Goal: Task Accomplishment & Management: Manage account settings

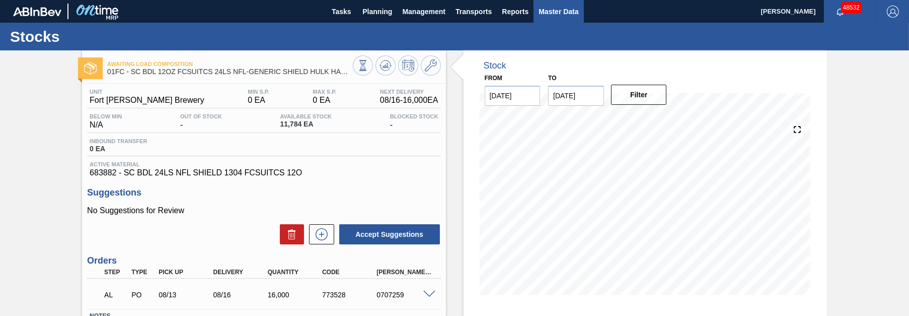
click at [556, 10] on span "Master Data" at bounding box center [559, 12] width 40 height 12
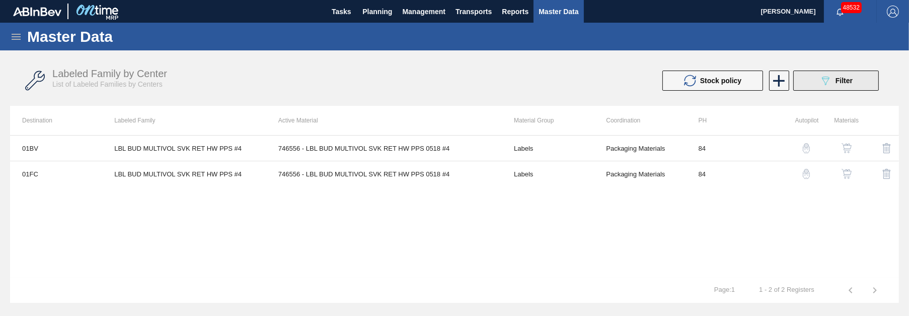
click at [828, 76] on icon "089F7B8B-B2A5-4AFE-B5C0-19BA573D28AC" at bounding box center [826, 81] width 12 height 12
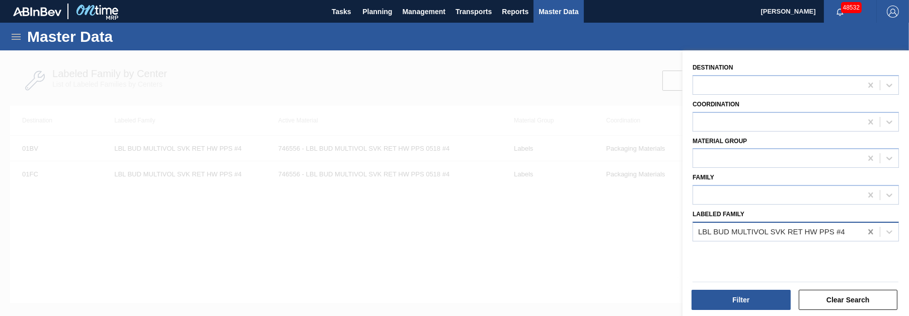
click at [867, 233] on icon at bounding box center [871, 232] width 10 height 10
paste Family "CTN SA2 11.2OZ SNUG FOLD 18LS 9507-A"
type Family "CTN SA2 11.2OZ SNUG FOLD 18LS 9507-A"
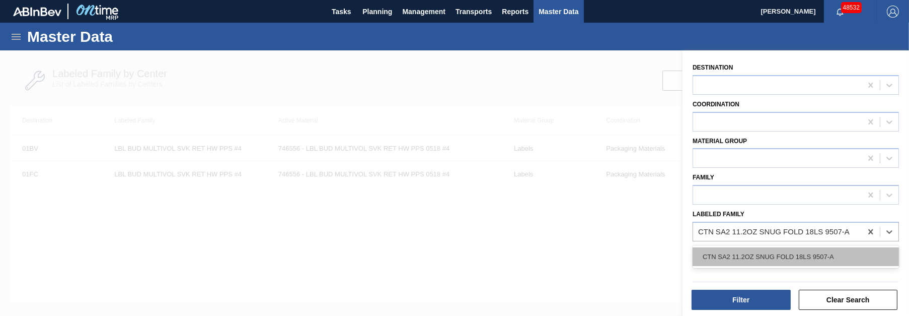
click at [796, 256] on div "CTN SA2 11.2OZ SNUG FOLD 18LS 9507-A" at bounding box center [796, 256] width 206 height 19
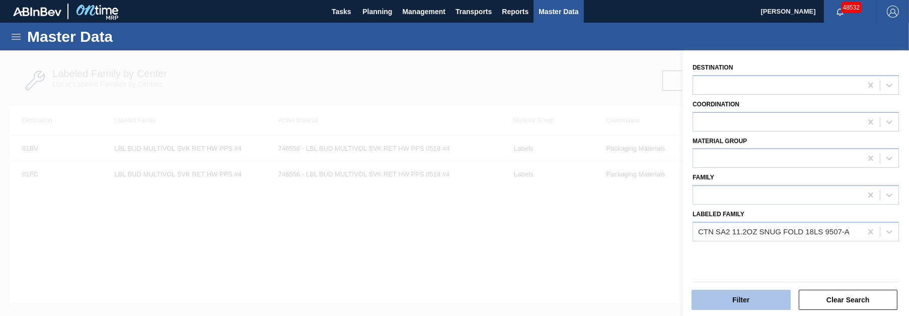
click at [747, 305] on button "Filter" at bounding box center [741, 300] width 99 height 20
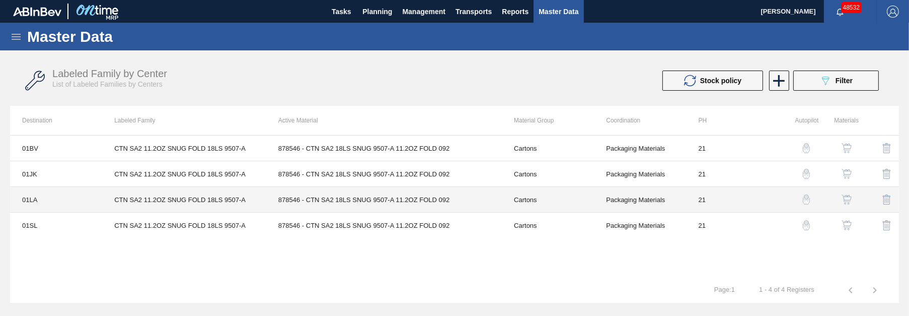
click at [189, 195] on td "CTN SA2 11.2OZ SNUG FOLD 18LS 9507-A" at bounding box center [184, 200] width 164 height 26
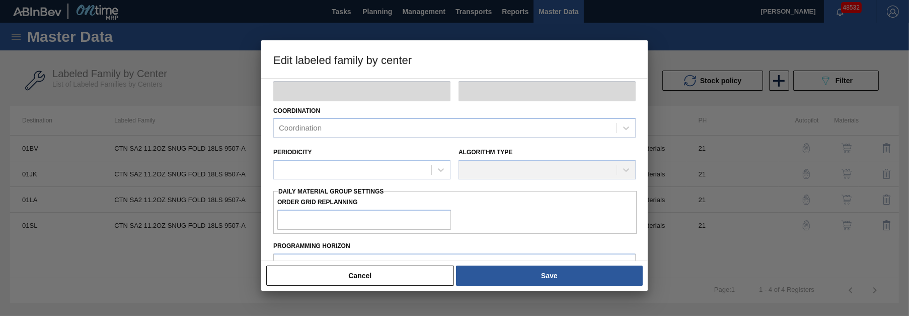
type input "Cartons"
type input "Folding Cartons"
type input "CTN SA2 11.2OZ SNUG FOLD 18LS 9507-A"
type input "01LA - Los Angeles Brewery"
type input "21"
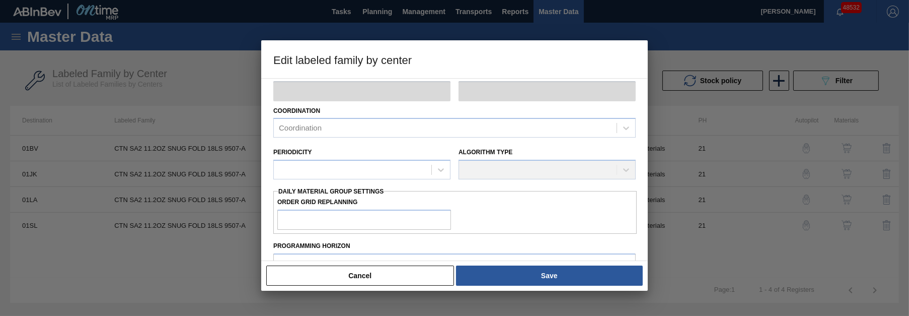
type input "3,800"
type input "7,953"
type input "0"
type input "3,800"
checkbox input "true"
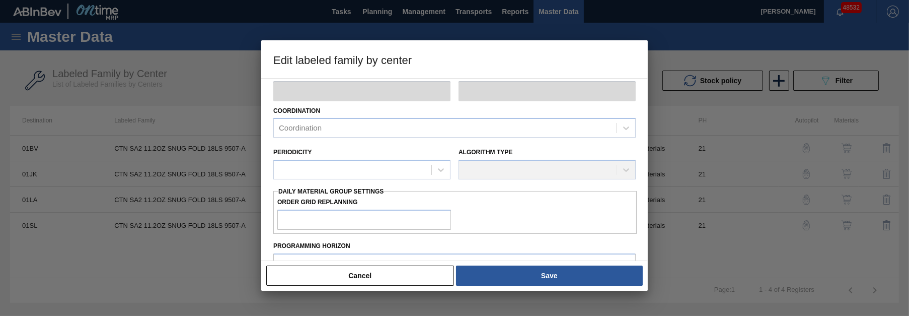
checkbox input "true"
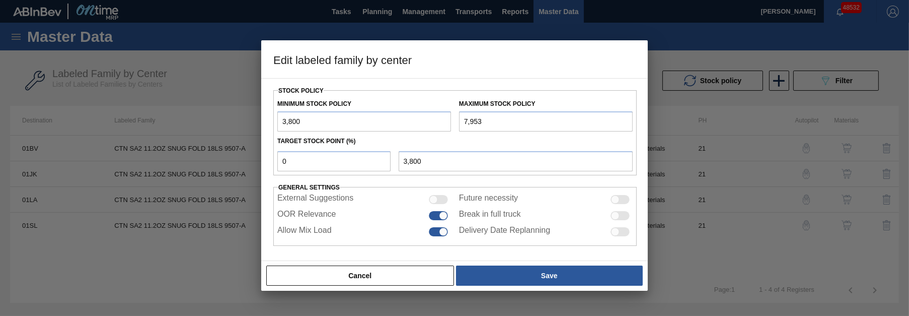
scroll to position [264, 0]
click at [489, 112] on input "7,953" at bounding box center [546, 120] width 174 height 20
drag, startPoint x: 467, startPoint y: 117, endPoint x: 454, endPoint y: 116, distance: 13.1
click at [455, 116] on div "Maximum Stock Policy 7,953" at bounding box center [546, 113] width 182 height 35
type input "14,405"
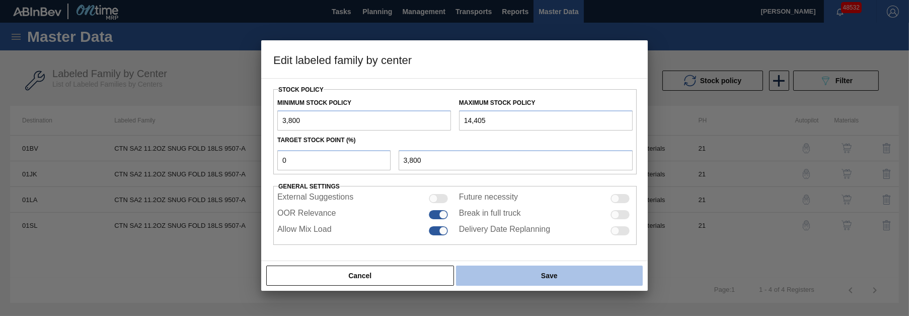
click at [588, 278] on button "Save" at bounding box center [549, 275] width 187 height 20
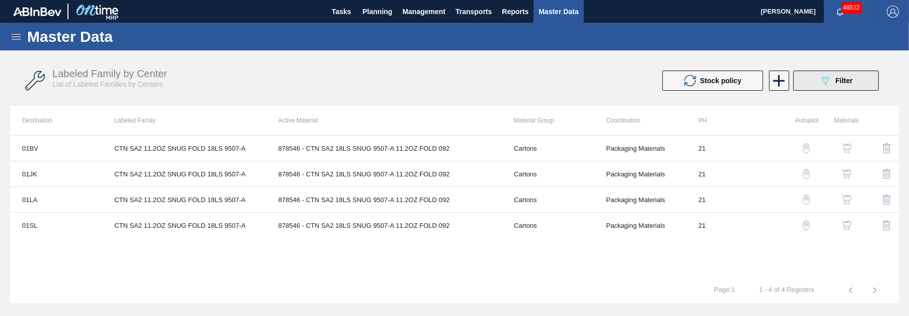
click at [827, 78] on icon "089F7B8B-B2A5-4AFE-B5C0-19BA573D28AC" at bounding box center [826, 81] width 12 height 12
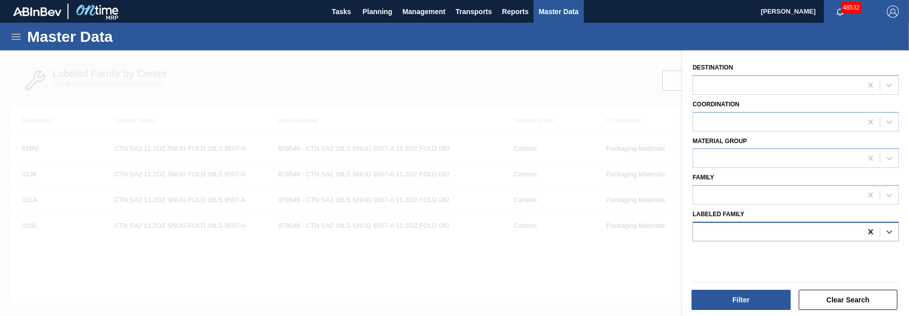
click at [872, 229] on icon at bounding box center [871, 231] width 5 height 5
click at [888, 230] on icon at bounding box center [890, 232] width 6 height 4
click at [871, 229] on icon at bounding box center [871, 231] width 5 height 5
click at [860, 295] on button "Clear Search" at bounding box center [848, 300] width 99 height 20
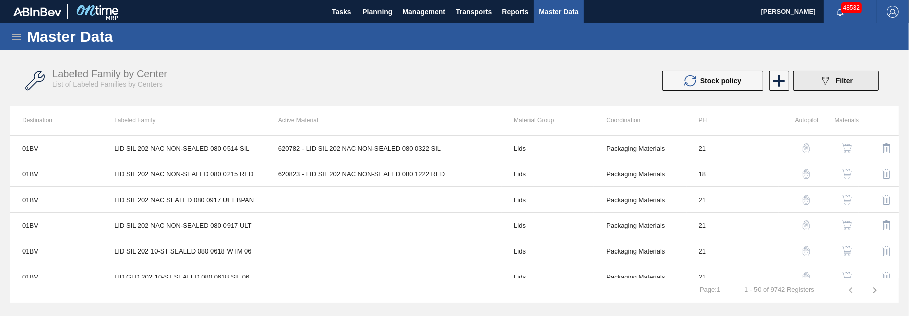
click at [843, 80] on span "Filter" at bounding box center [844, 81] width 17 height 8
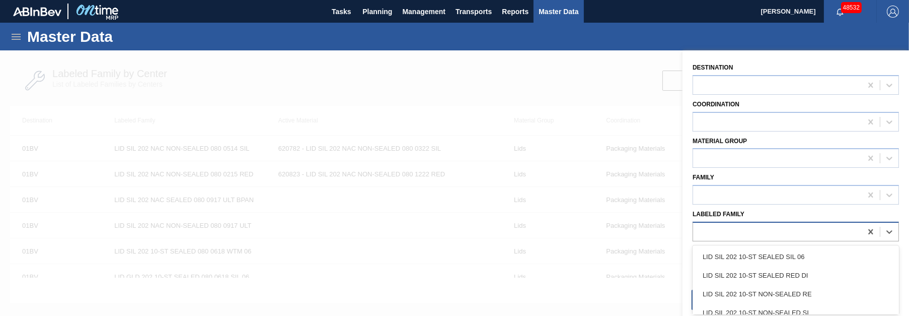
click at [819, 230] on div at bounding box center [777, 231] width 169 height 15
paste Family "CTN KCM 40OZ LN KRFT 12LS 1928-A"
type Family "CTN KCM 40OZ LN KRFT 12LS 1928-A"
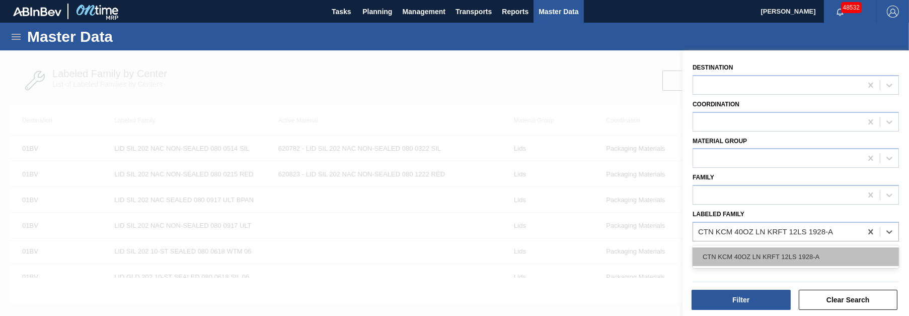
click at [786, 253] on div "CTN KCM 40OZ LN KRFT 12LS 1928-A" at bounding box center [796, 256] width 206 height 19
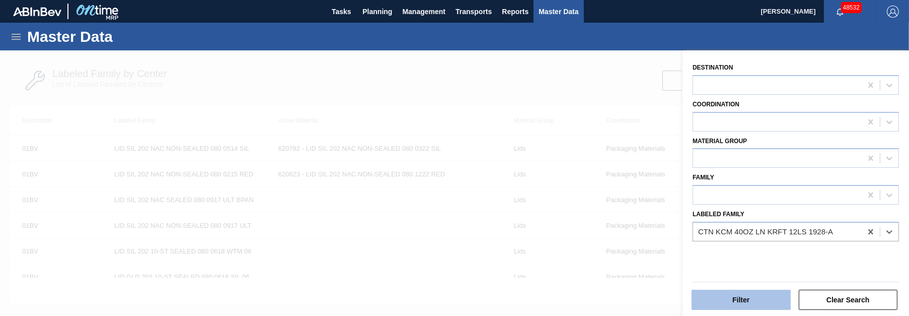
click at [758, 294] on button "Filter" at bounding box center [741, 300] width 99 height 20
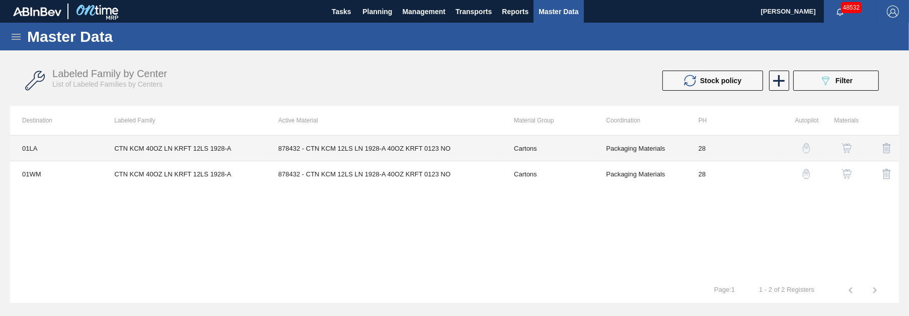
click at [400, 147] on td "878432 - CTN KCM 12LS LN 1928-A 40OZ KRFT 0123 NO" at bounding box center [384, 148] width 236 height 26
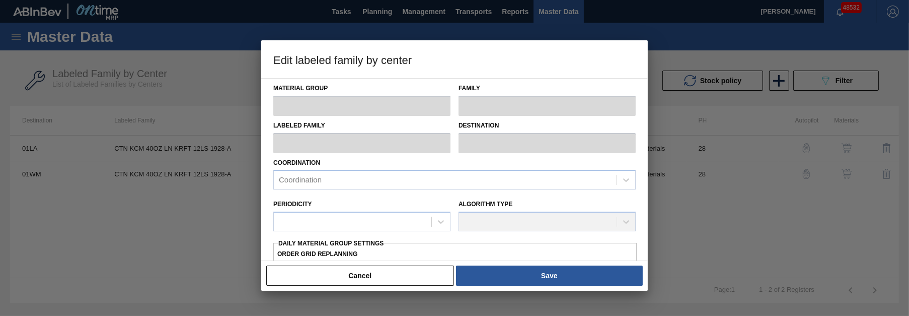
type input "Cartons"
type input "Corrugate Cartons"
type input "CTN KCM 40OZ LN KRFT 12LS 1928-A"
type input "01LA - Los Angeles Brewery"
type input "28"
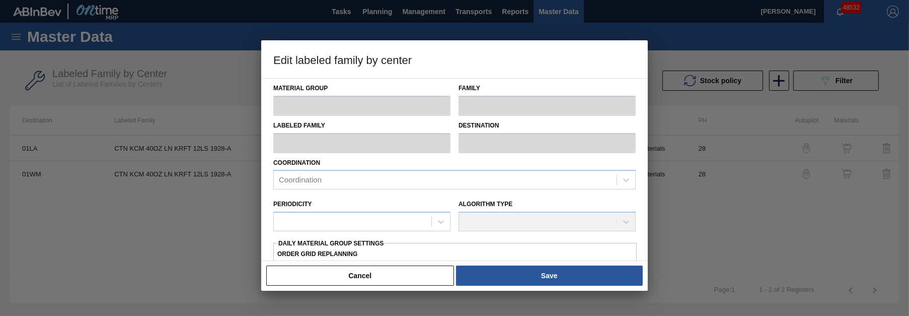
type input "800"
type input "5,714"
type input "0"
type input "800"
checkbox input "true"
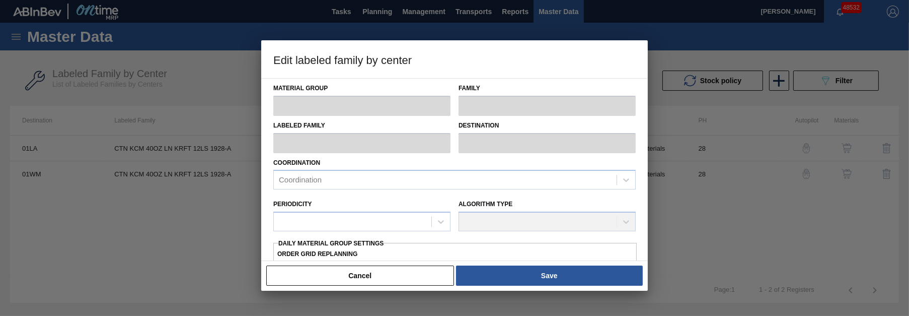
checkbox input "true"
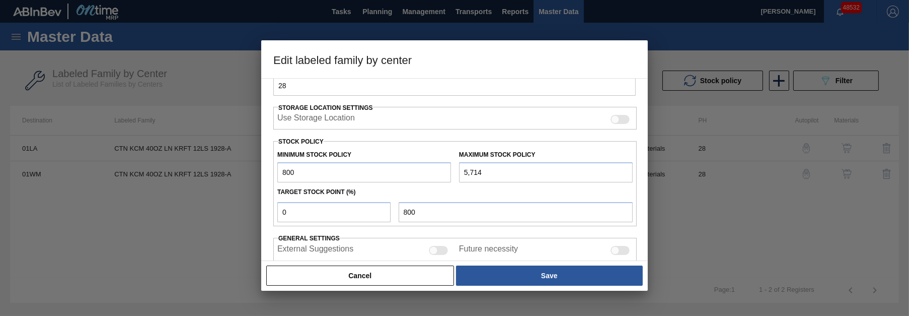
scroll to position [227, 0]
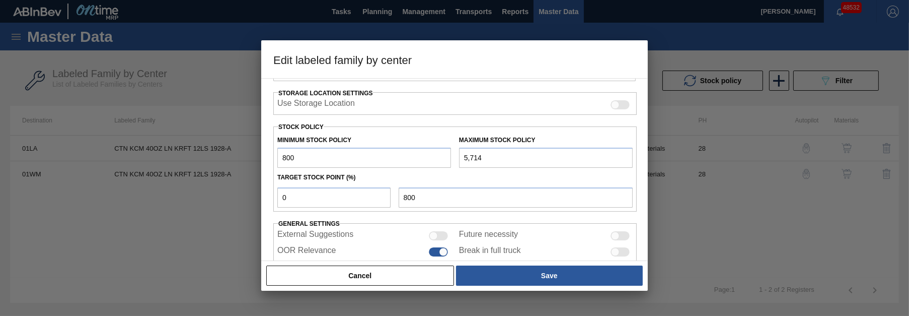
drag, startPoint x: 492, startPoint y: 155, endPoint x: 444, endPoint y: 153, distance: 48.4
click at [444, 153] on div "Minimum Stock Policy 800 Maximum Stock Policy 5,714" at bounding box center [455, 148] width 364 height 37
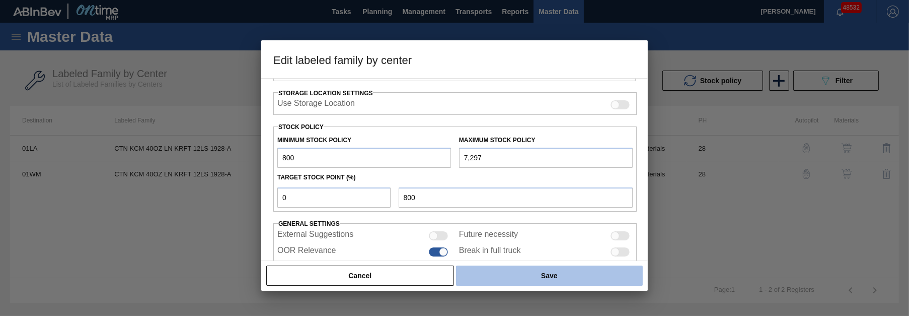
type input "7,297"
click at [553, 272] on button "Save" at bounding box center [549, 275] width 187 height 20
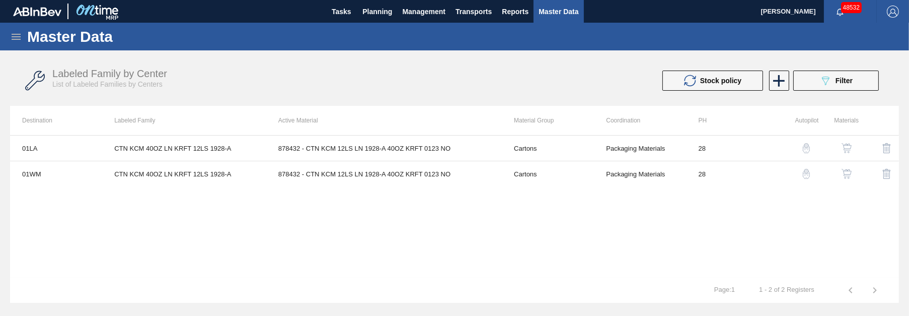
click at [841, 72] on button "089F7B8B-B2A5-4AFE-B5C0-19BA573D28AC Filter" at bounding box center [837, 80] width 86 height 20
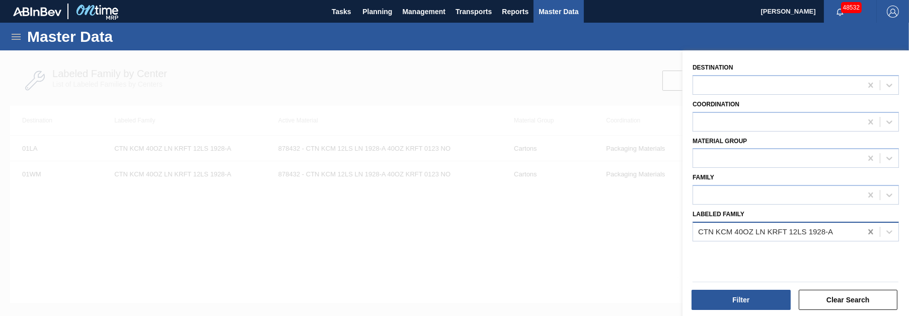
click at [872, 231] on icon at bounding box center [871, 231] width 5 height 5
paste Family "CRTN BUD 12OZ SNUG FOLD 20LS 2301-A - VBI"
type Family "CRTN BUD 12OZ SNUG FOLD 20LS 2301-A - VBI"
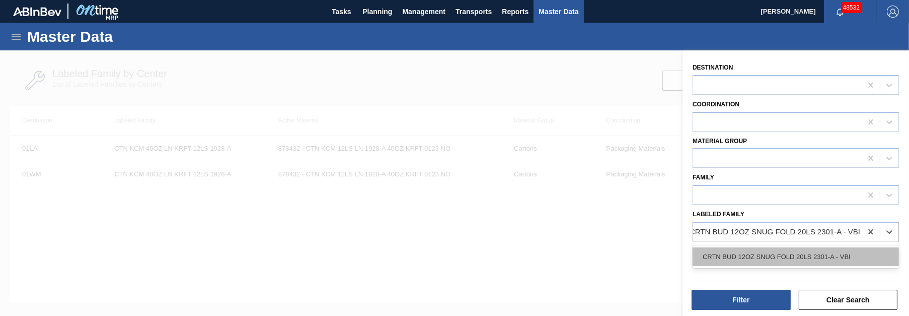
click at [798, 255] on div "CRTN BUD 12OZ SNUG FOLD 20LS 2301-A - VBI" at bounding box center [796, 256] width 206 height 19
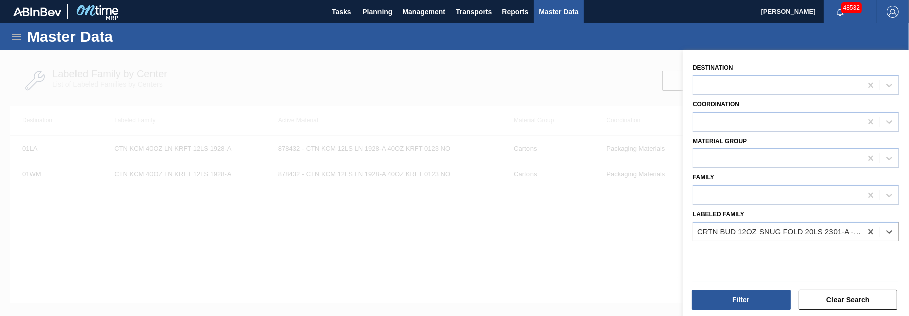
scroll to position [0, 1]
click at [742, 303] on button "Filter" at bounding box center [741, 300] width 99 height 20
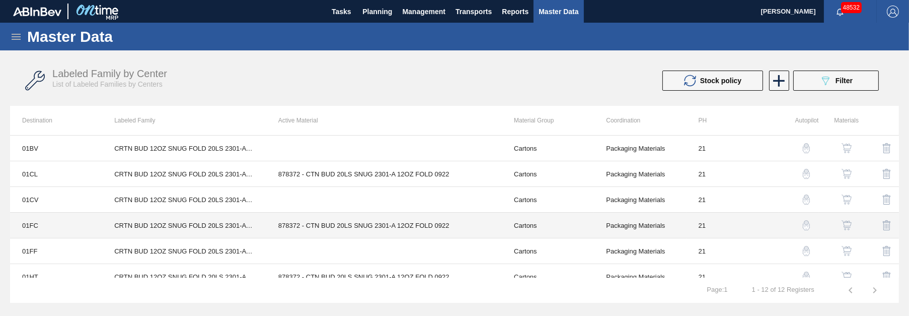
scroll to position [75, 0]
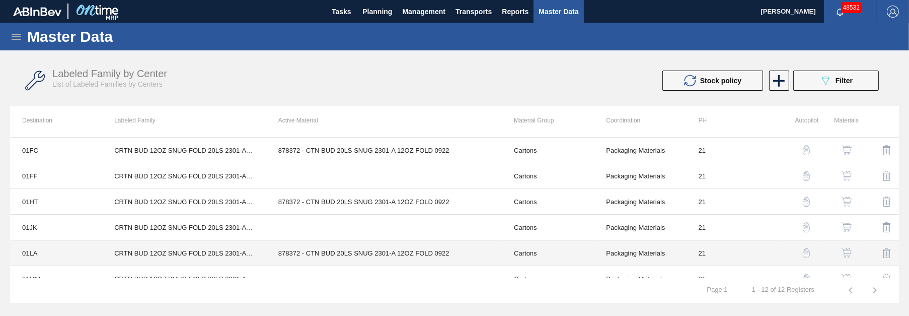
click at [354, 253] on td "878372 - CTN BUD 20LS SNUG 2301-A 12OZ FOLD 0922" at bounding box center [384, 253] width 236 height 26
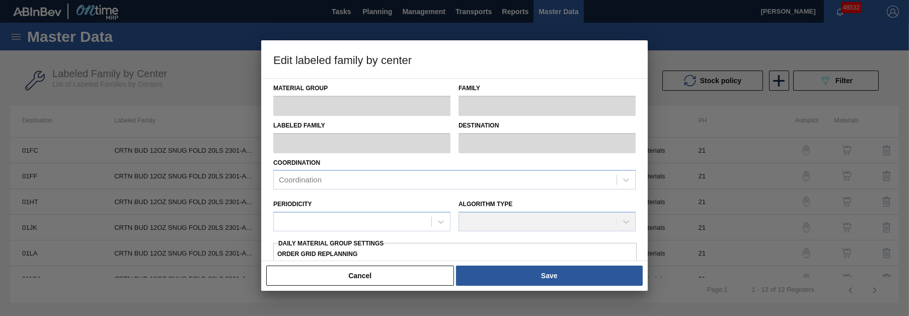
type input "Cartons"
type input "Folding Cartons"
type input "CRTN BUD 12OZ SNUG FOLD 20LS 2301-A - VBI"
type input "01LA - Los Angeles Brewery"
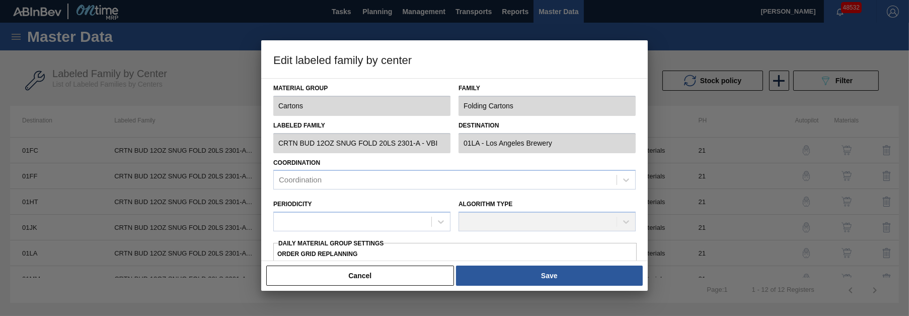
type input "21"
type input "2,880"
type input "5,693"
type input "0"
type input "2,880"
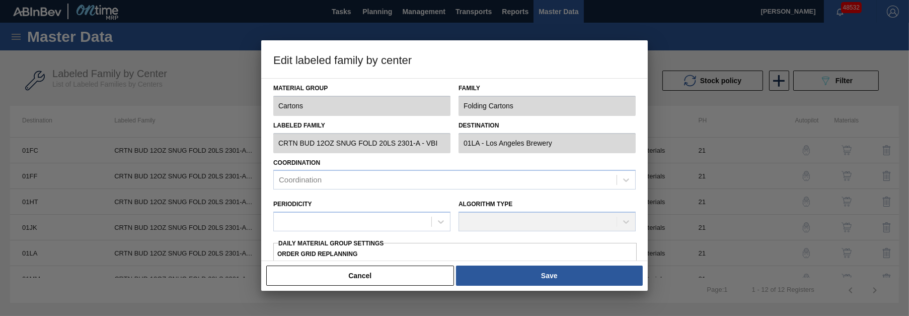
checkbox input "true"
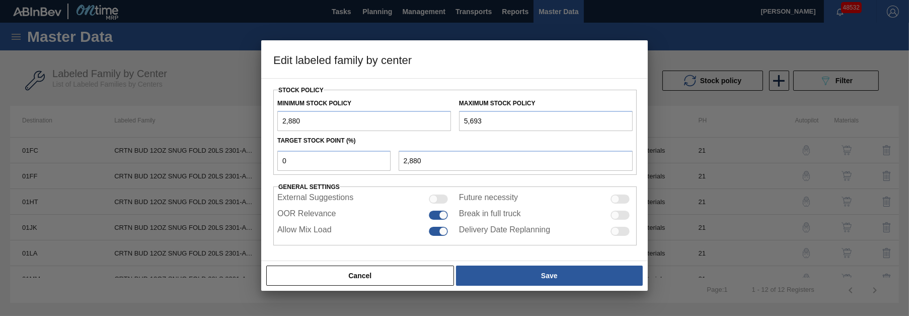
scroll to position [264, 0]
drag, startPoint x: 492, startPoint y: 120, endPoint x: 458, endPoint y: 121, distance: 33.8
click at [459, 121] on input "5,693" at bounding box center [546, 120] width 174 height 20
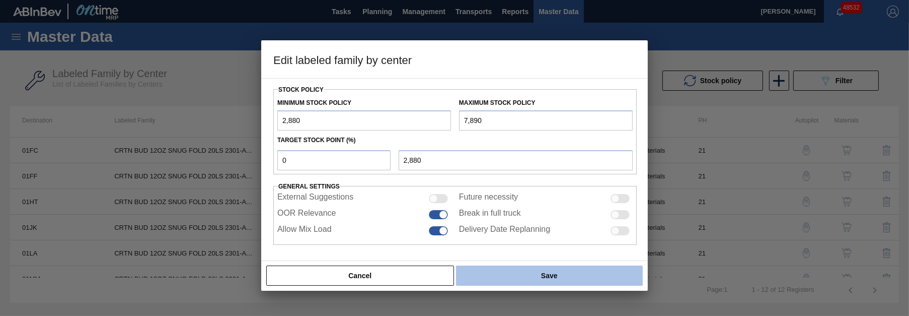
type input "7,890"
click at [563, 273] on button "Save" at bounding box center [549, 275] width 187 height 20
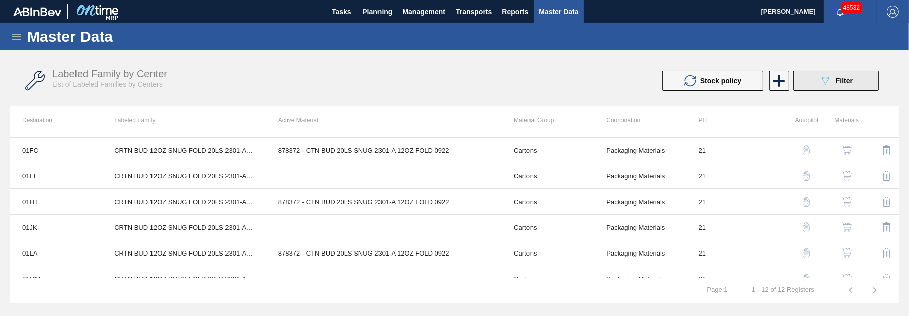
click at [840, 82] on span "Filter" at bounding box center [844, 81] width 17 height 8
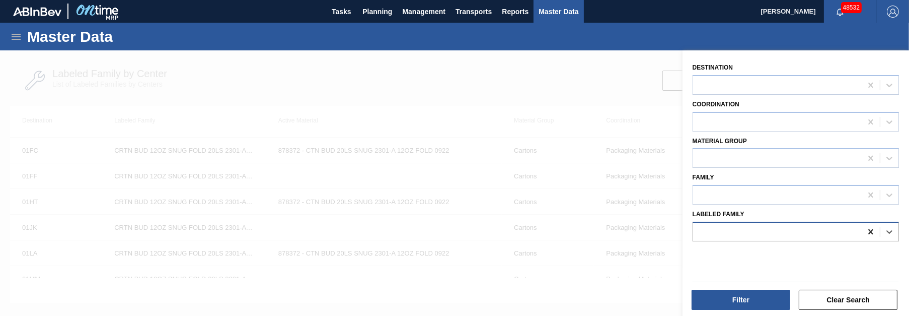
click at [869, 229] on icon at bounding box center [871, 231] width 5 height 5
paste Family "CTN NTI 32OZ SLOPE KRFT 12LS 1927"
type Family "CTN NTI 32OZ SLOPE KRFT 12LS 1927"
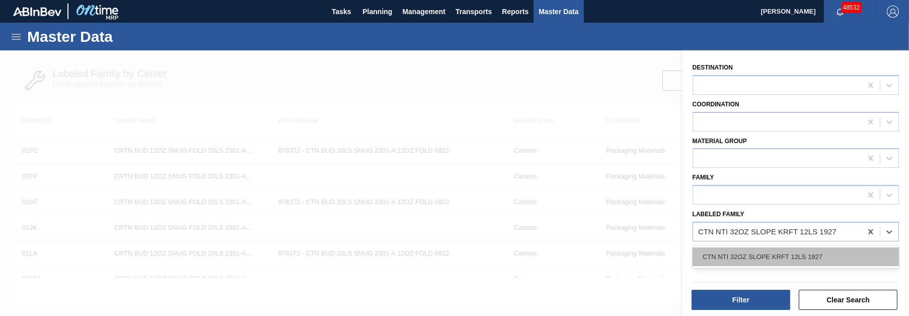
click at [784, 250] on div "CTN NTI 32OZ SLOPE KRFT 12LS 1927" at bounding box center [796, 256] width 206 height 19
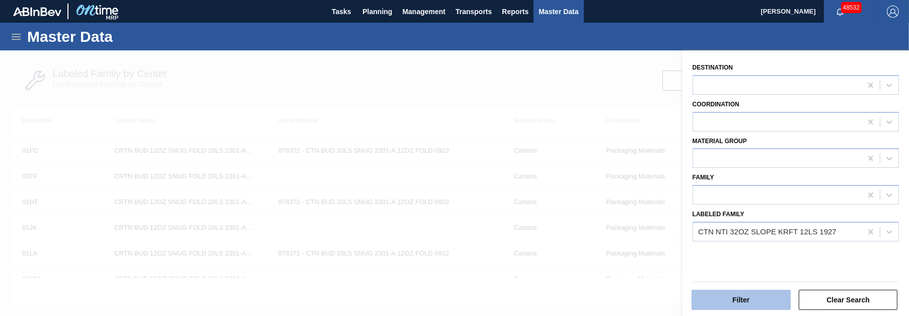
click at [745, 305] on button "Filter" at bounding box center [741, 300] width 99 height 20
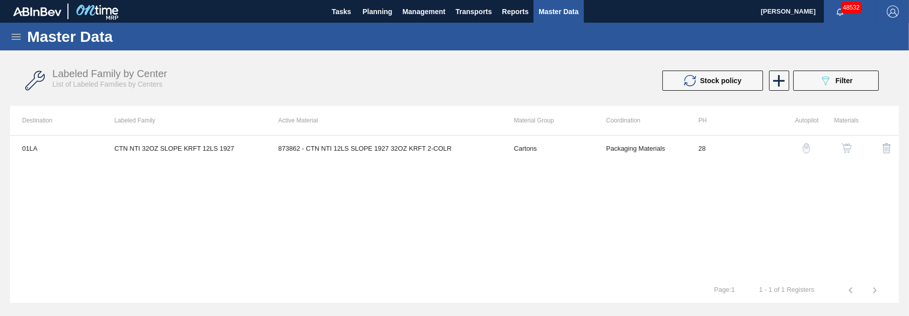
scroll to position [0, 0]
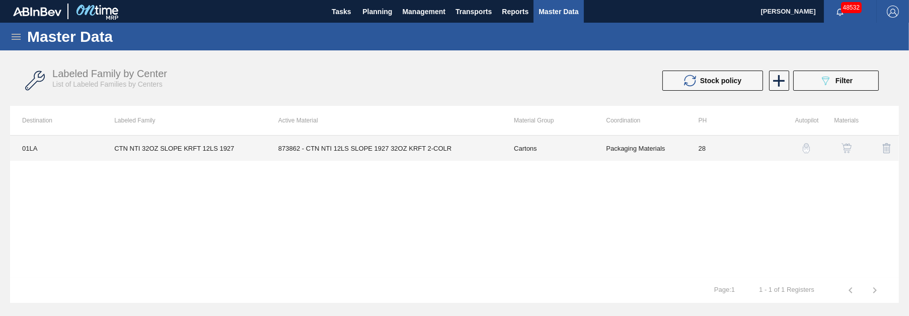
click at [327, 151] on td "873862 - CTN NTI 12LS SLOPE 1927 32OZ KRFT 2-COLR" at bounding box center [384, 147] width 236 height 25
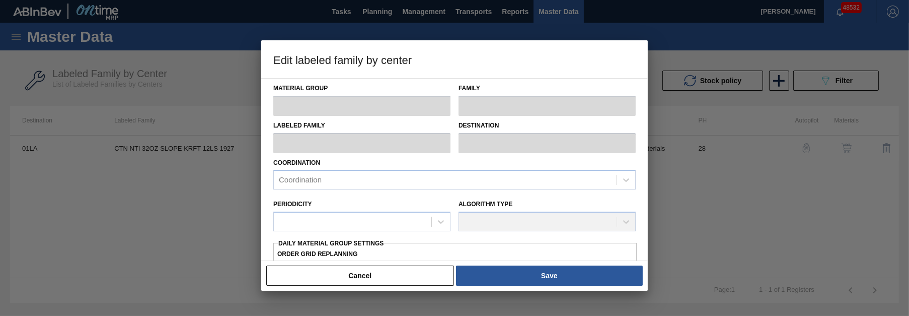
type input "Cartons"
type input "Corrugate Cartons"
type input "CTN NTI 32OZ SLOPE KRFT 12LS 1927"
type input "01LA - Los Angeles Brewery"
type input "28"
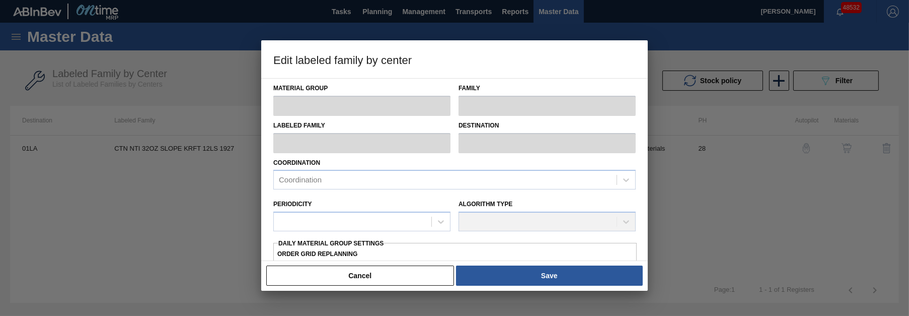
type input "872"
type input "3,769"
type input "0"
type input "872"
checkbox input "true"
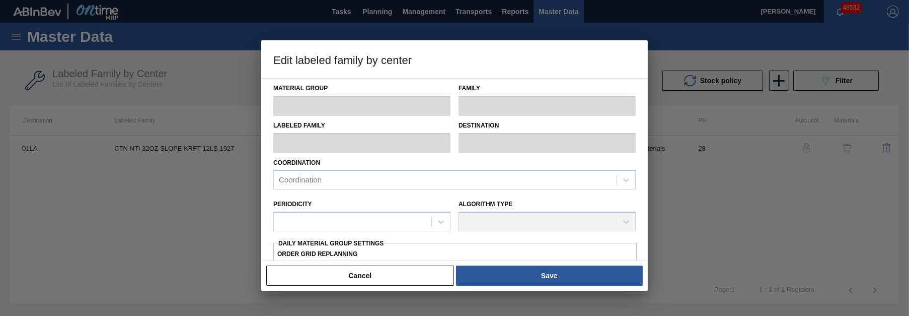
checkbox input "true"
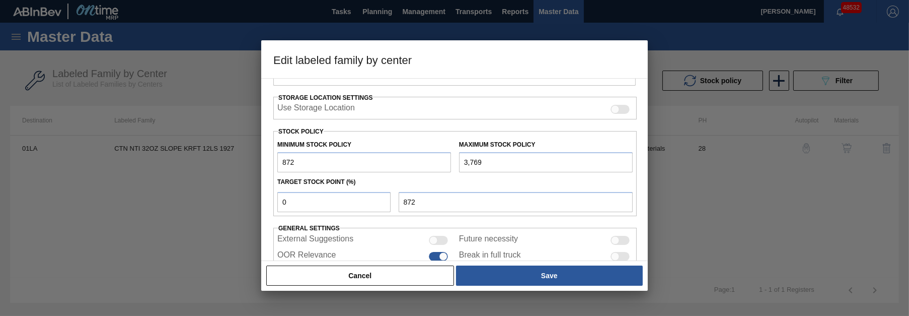
scroll to position [227, 0]
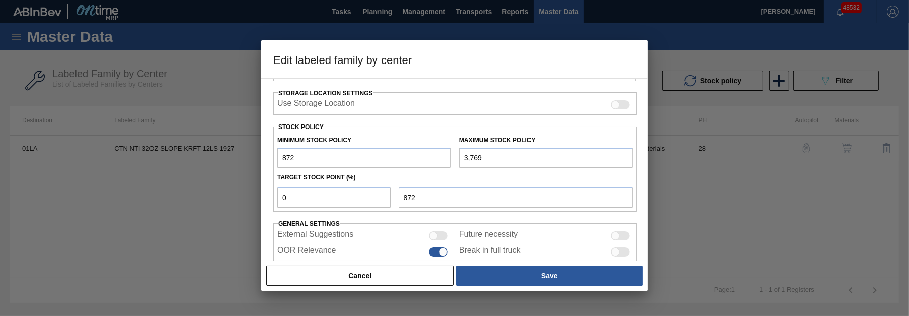
drag, startPoint x: 495, startPoint y: 157, endPoint x: 450, endPoint y: 156, distance: 45.3
click at [450, 156] on div "Minimum Stock Policy 872 Maximum Stock Policy 3,769" at bounding box center [455, 148] width 364 height 37
type input "4,189"
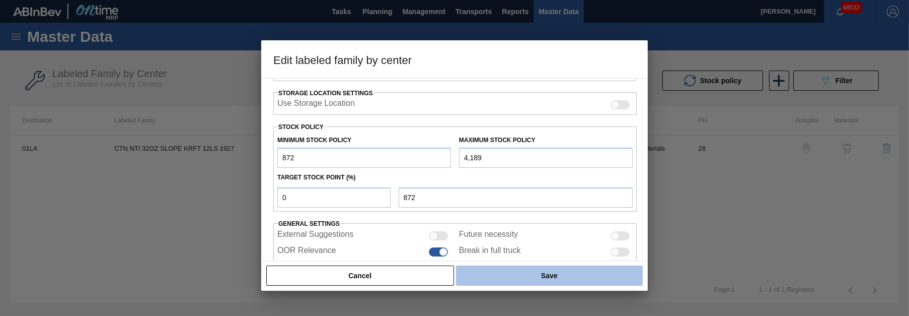
click at [540, 279] on button "Save" at bounding box center [549, 275] width 187 height 20
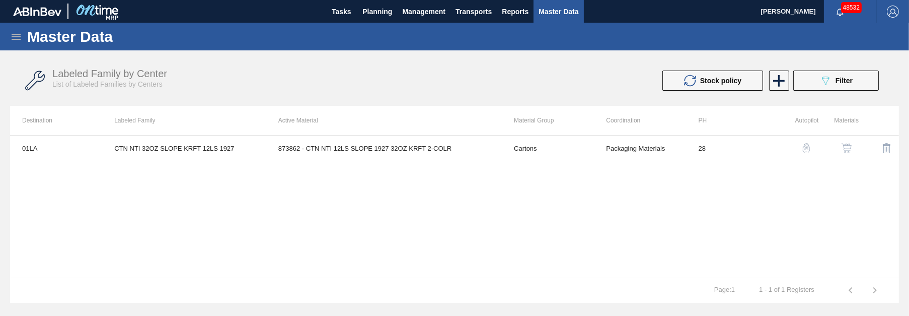
drag, startPoint x: 837, startPoint y: 76, endPoint x: 844, endPoint y: 81, distance: 8.3
click at [837, 77] on span "Filter" at bounding box center [844, 81] width 17 height 8
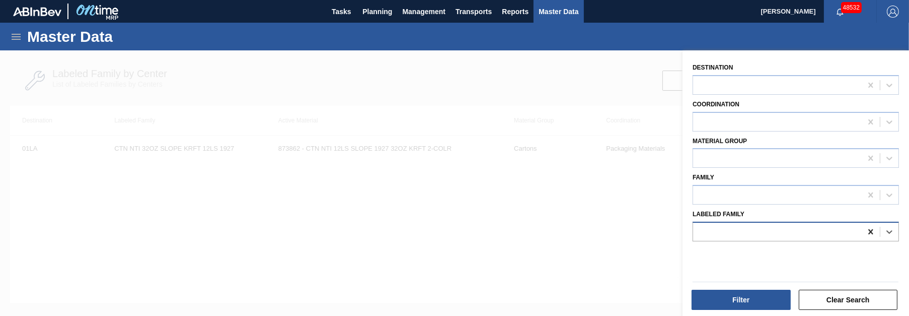
click at [872, 228] on icon at bounding box center [871, 232] width 10 height 10
paste Family "[PERSON_NAME] BSF 12OZ CAN TWNSTK 30/12 CAN AQUEOUS"
type Family "[PERSON_NAME] BSF 12OZ CAN TWNSTK 30/12 CAN AQUEOUS"
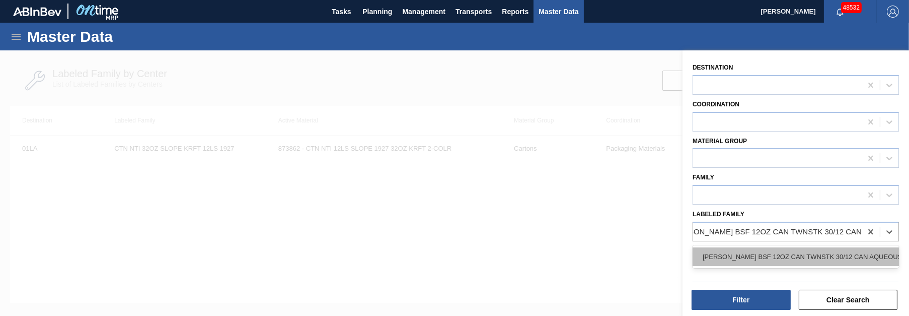
click at [749, 251] on div "[PERSON_NAME] BSF 12OZ CAN TWNSTK 30/12 CAN AQUEOUS" at bounding box center [796, 256] width 206 height 19
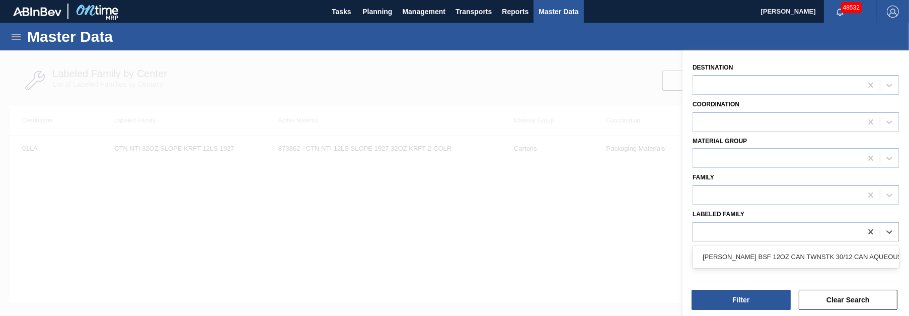
scroll to position [0, 1]
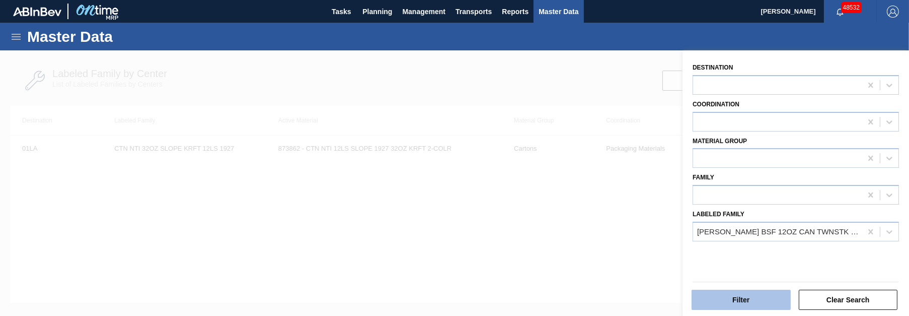
click at [739, 296] on button "Filter" at bounding box center [741, 300] width 99 height 20
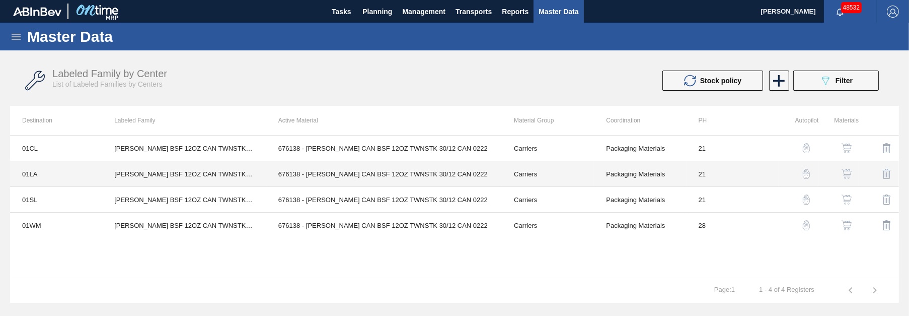
click at [332, 177] on td "676138 - [PERSON_NAME] CAN BSF 12OZ TWNSTK 30/12 CAN 0222" at bounding box center [384, 174] width 236 height 26
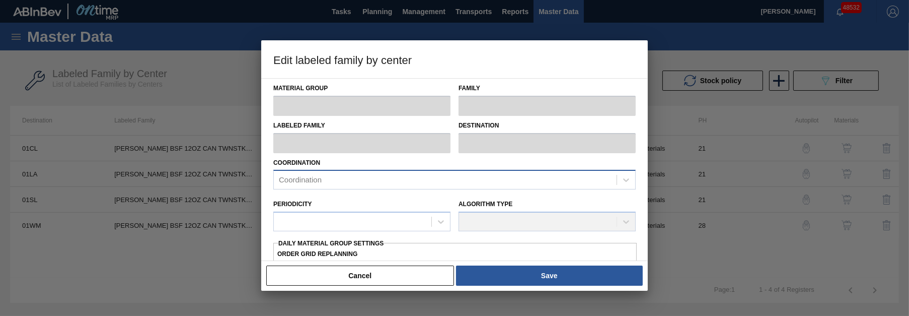
type input "Carriers"
type input "Can Carriers"
type input "[PERSON_NAME] BSF 12OZ CAN TWNSTK 30/12 CAN AQUEOUS"
type input "01LA - Los Angeles Brewery"
type input "21"
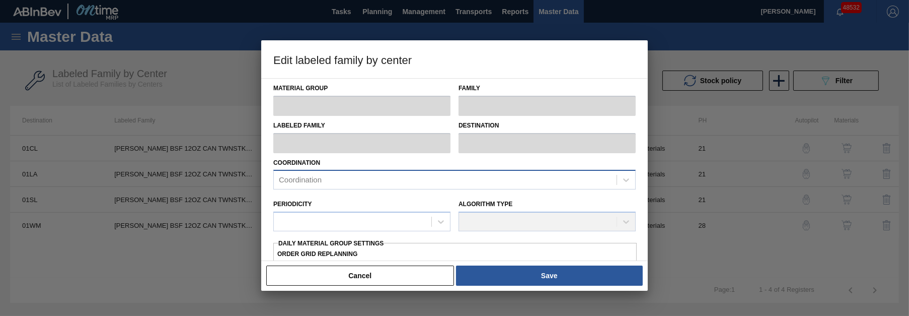
type input "3,229"
type input "11,561"
type input "0"
type input "3,229"
checkbox input "true"
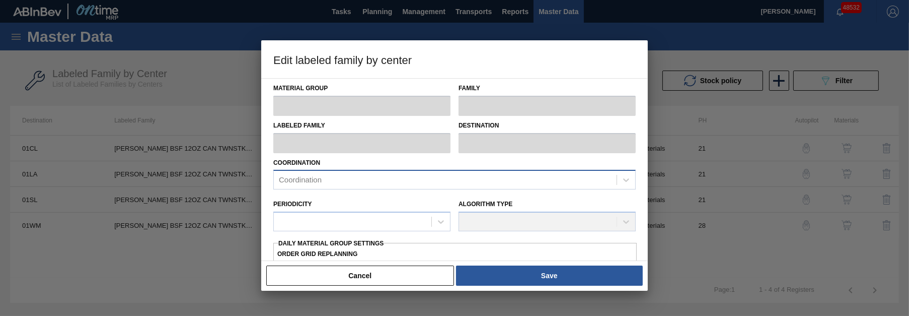
checkbox input "true"
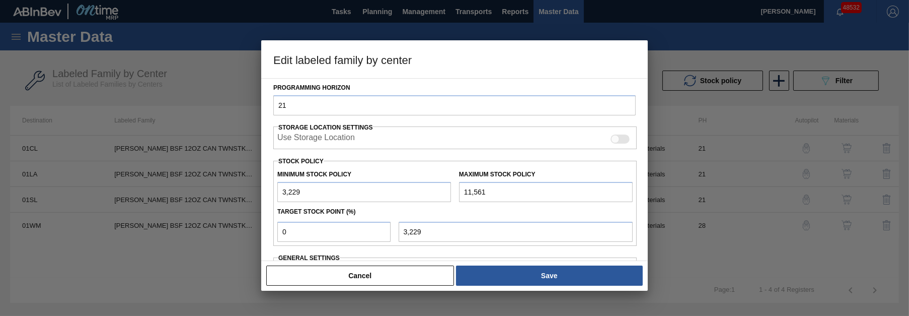
scroll to position [227, 0]
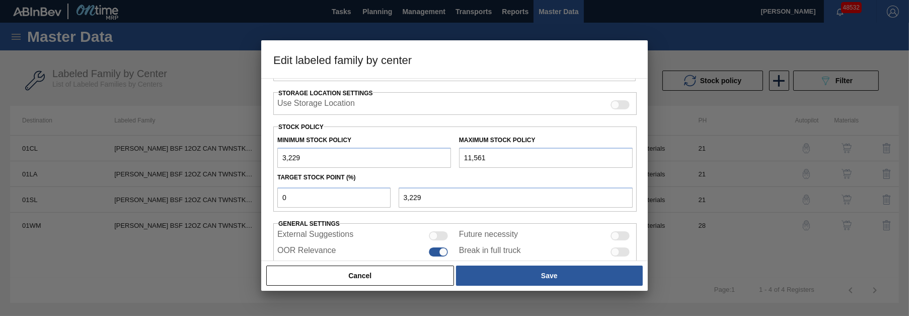
drag, startPoint x: 494, startPoint y: 152, endPoint x: 450, endPoint y: 149, distance: 44.9
click at [450, 149] on div "Minimum Stock Policy 3,229 Maximum Stock Policy 11,561" at bounding box center [455, 148] width 364 height 37
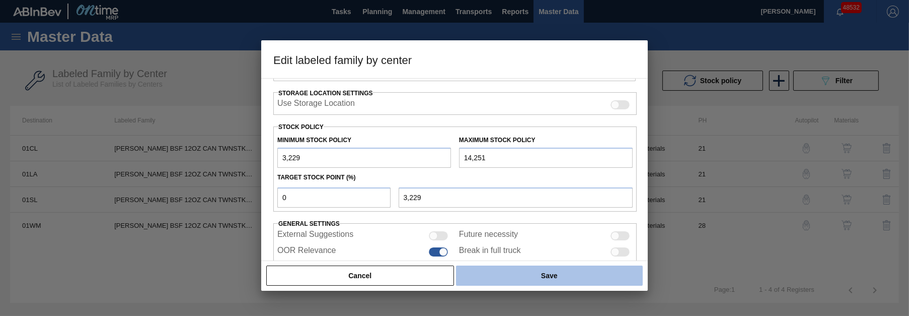
type input "14,251"
click at [532, 275] on button "Save" at bounding box center [549, 275] width 187 height 20
